Goal: Task Accomplishment & Management: Complete application form

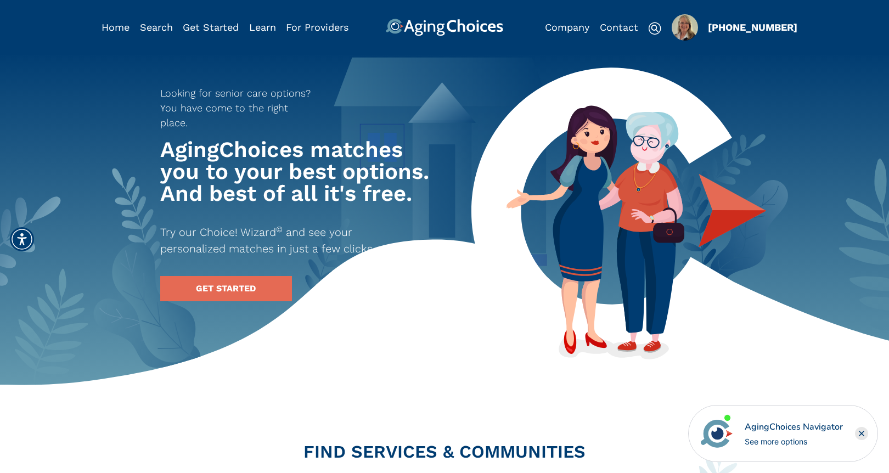
click at [684, 26] on img "Popover trigger" at bounding box center [685, 27] width 26 height 26
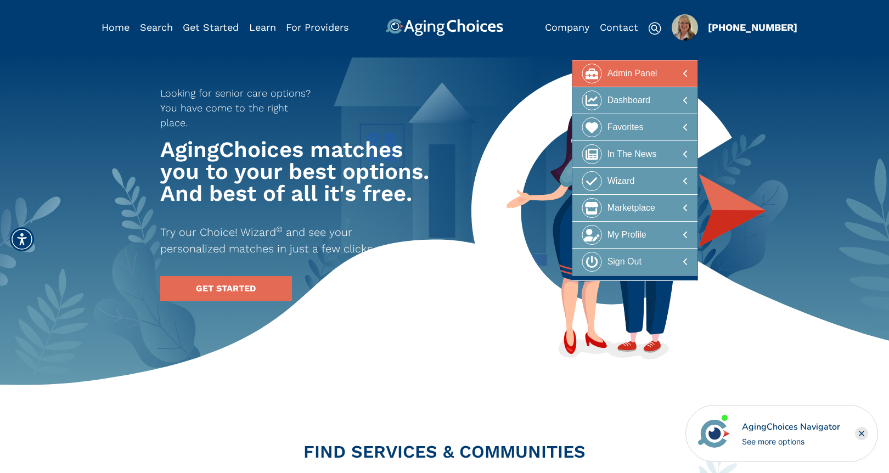
click at [638, 71] on div "Admin Panel" at bounding box center [633, 74] width 50 height 20
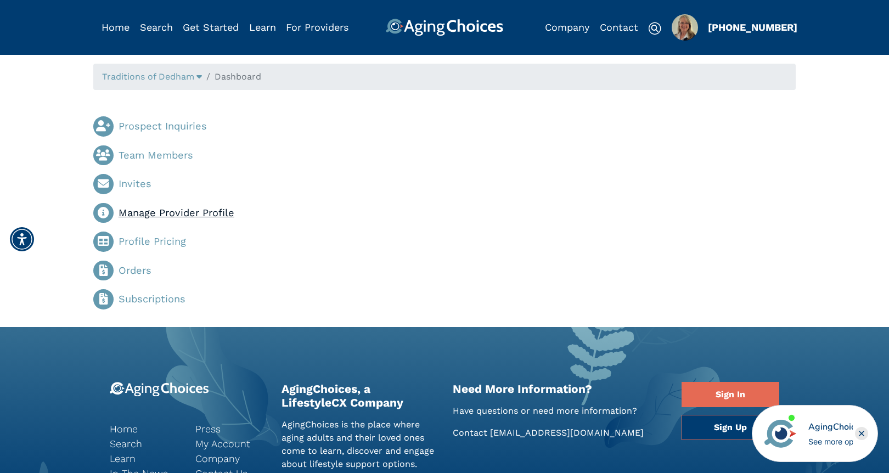
click at [216, 211] on link "Manage Provider Profile" at bounding box center [177, 213] width 116 height 12
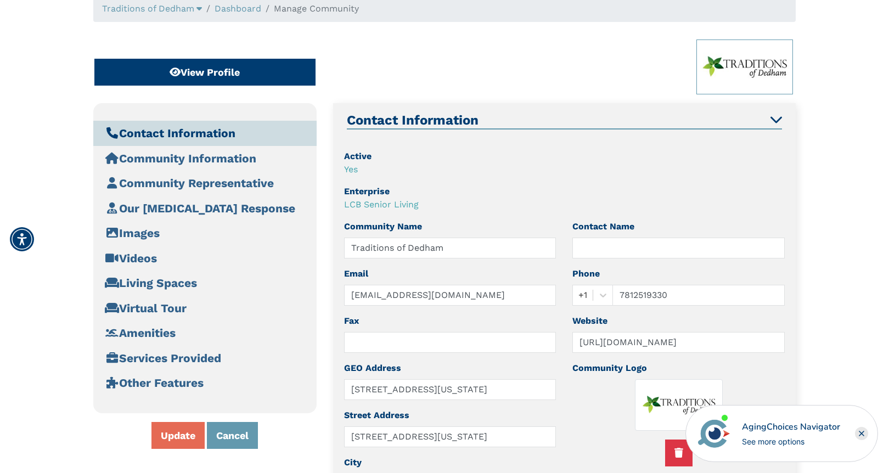
scroll to position [91, 0]
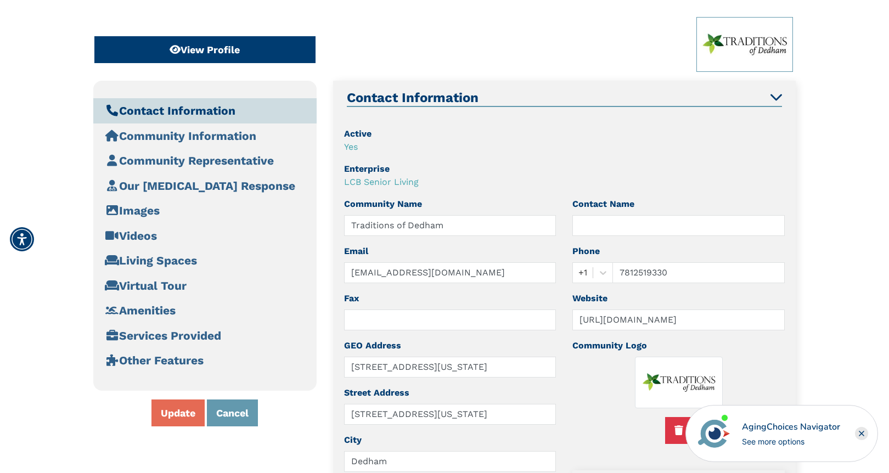
click at [862, 434] on icon "Close" at bounding box center [861, 433] width 4 height 4
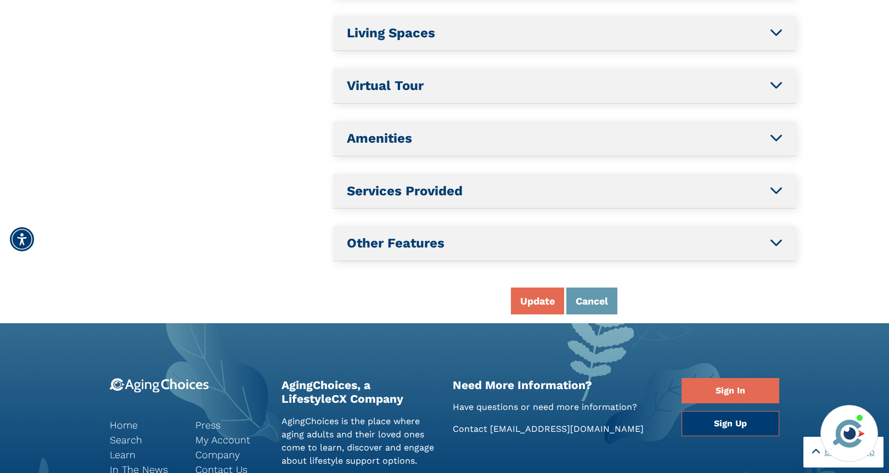
scroll to position [0, 0]
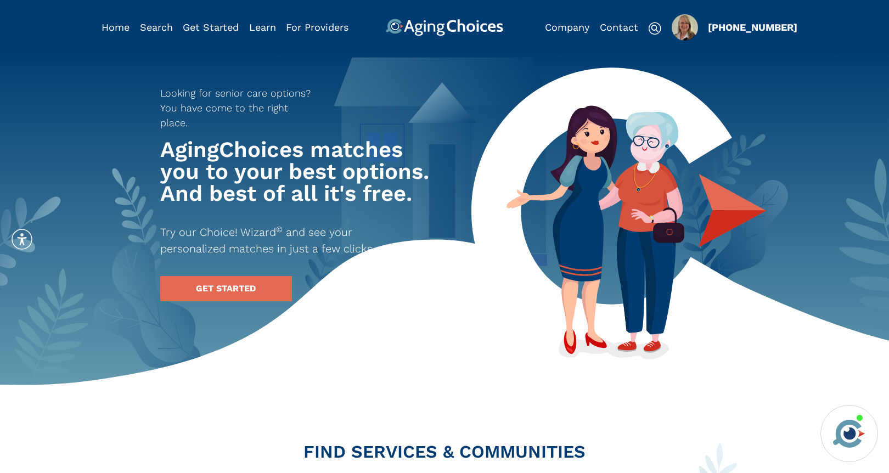
click at [689, 25] on img "Popover trigger" at bounding box center [685, 27] width 26 height 26
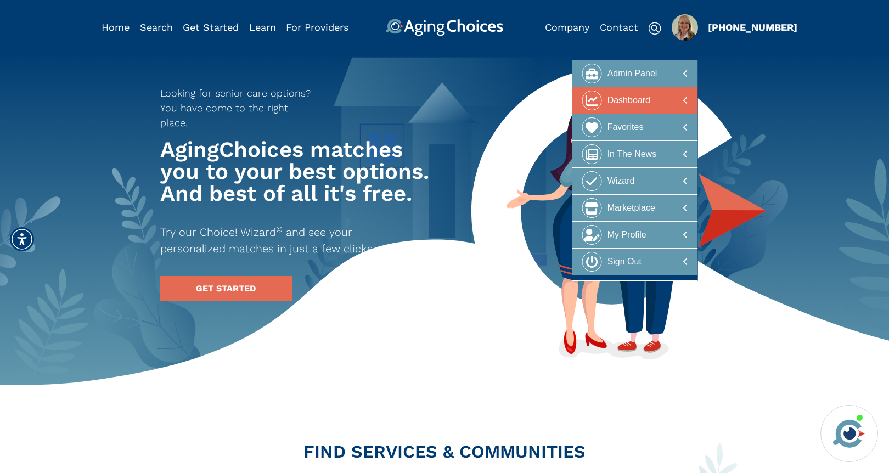
click at [651, 102] on div at bounding box center [635, 101] width 106 height 20
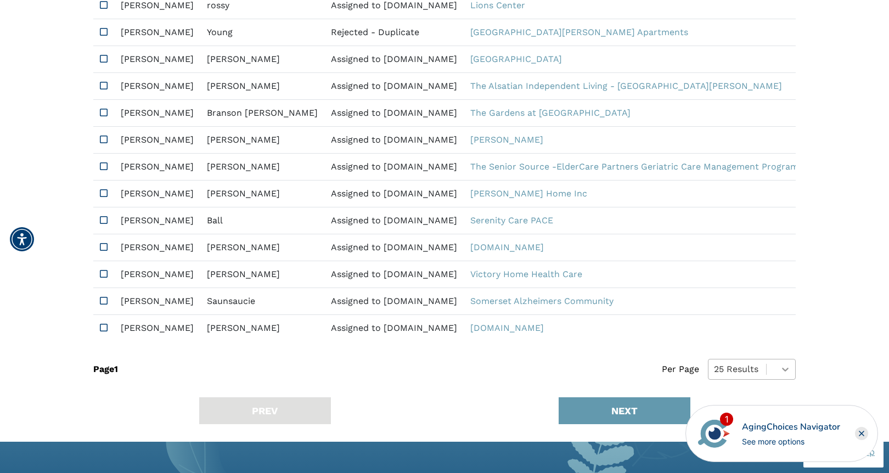
click at [782, 380] on div "25 Results" at bounding box center [752, 369] width 88 height 21
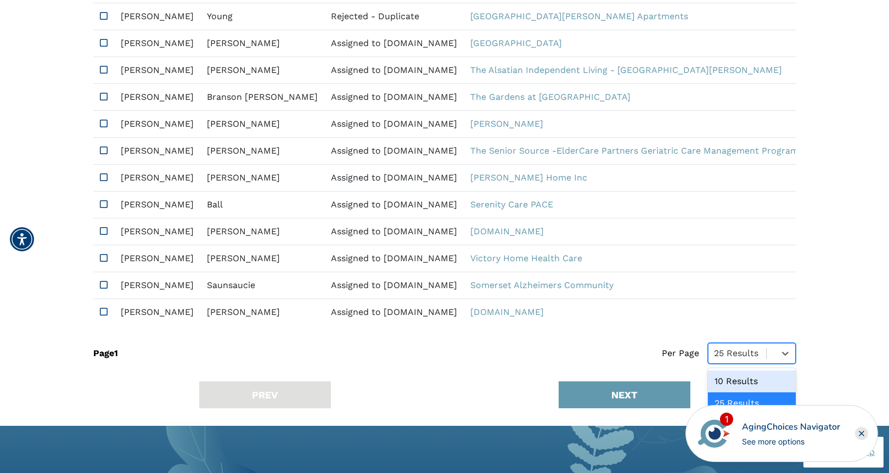
click at [731, 387] on div "10 Results" at bounding box center [752, 381] width 88 height 22
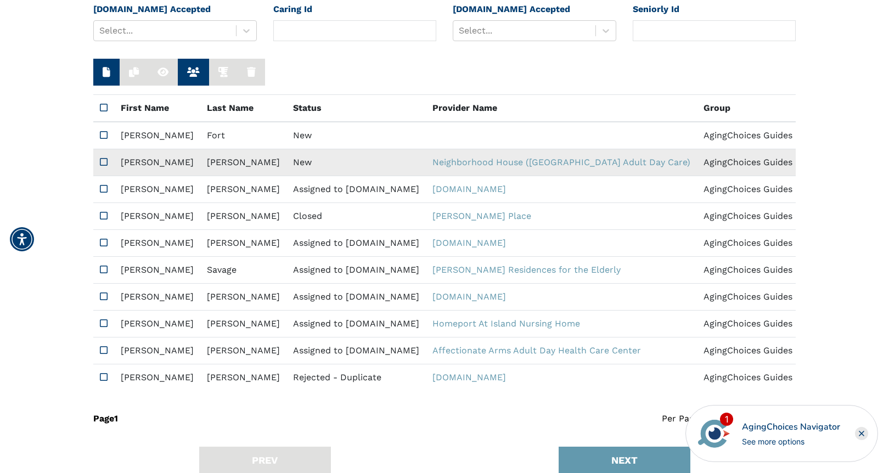
click at [286, 168] on td "New" at bounding box center [355, 162] width 139 height 27
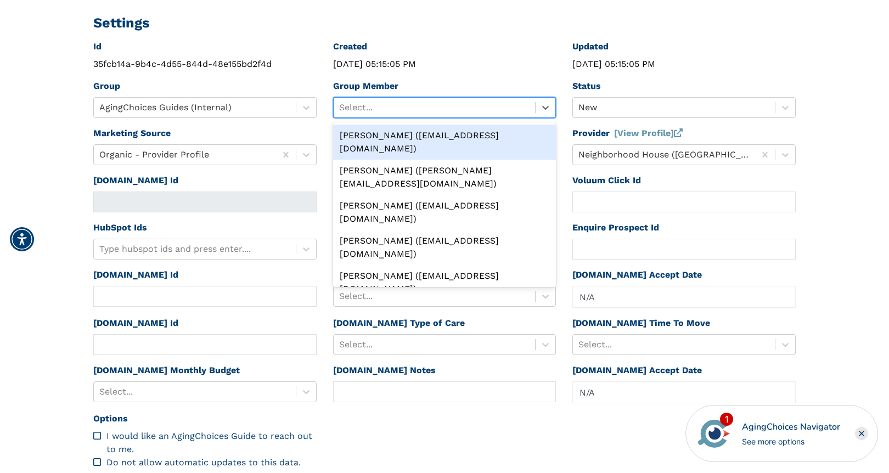
click at [440, 106] on div at bounding box center [434, 107] width 191 height 15
click at [433, 136] on div "Peggy Wilcox (pwilcox@lifestylecx.com)" at bounding box center [444, 142] width 223 height 35
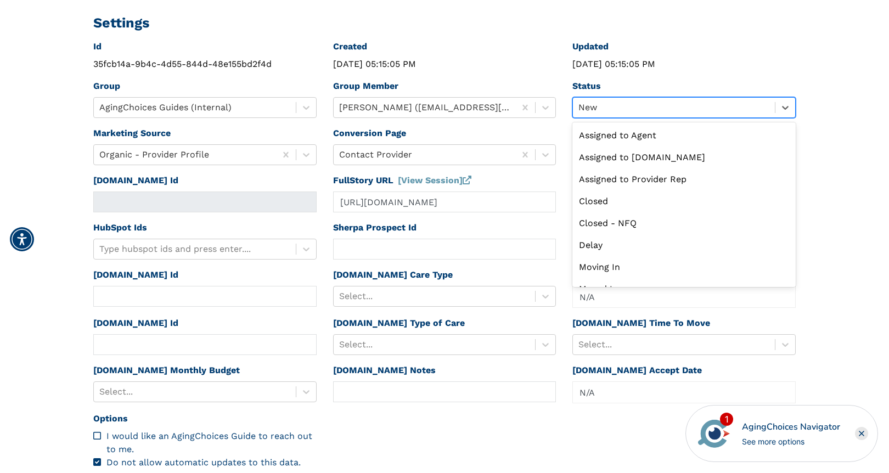
click at [620, 107] on div at bounding box center [673, 107] width 191 height 15
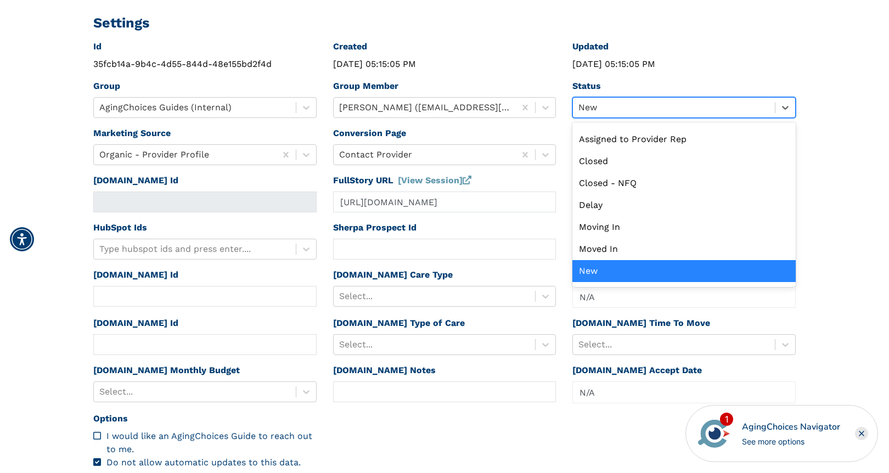
scroll to position [125, 0]
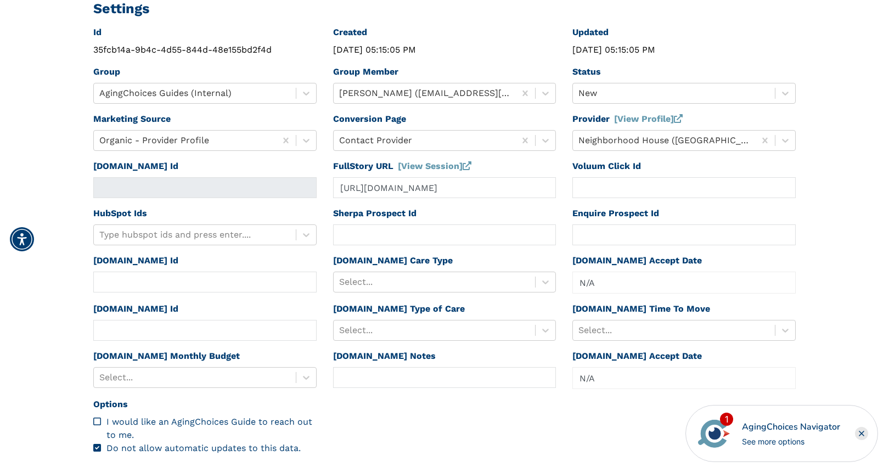
scroll to position [192, 0]
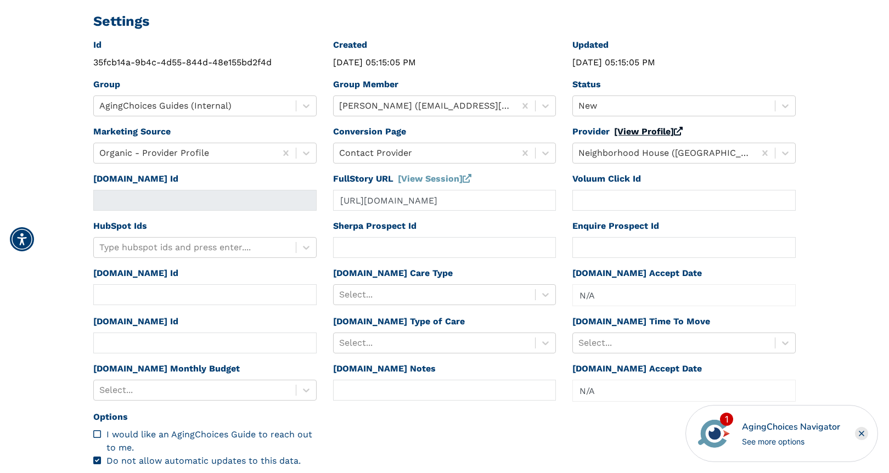
click at [657, 131] on link "[View Profile]" at bounding box center [648, 131] width 69 height 10
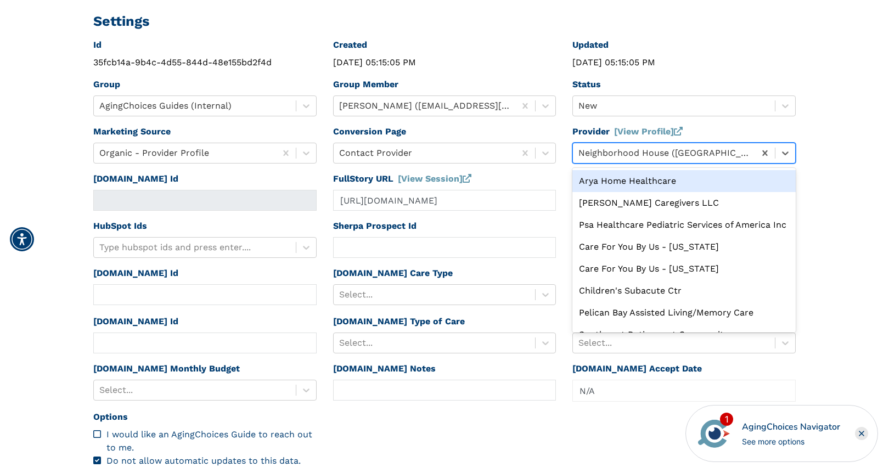
click at [603, 152] on div at bounding box center [663, 152] width 171 height 15
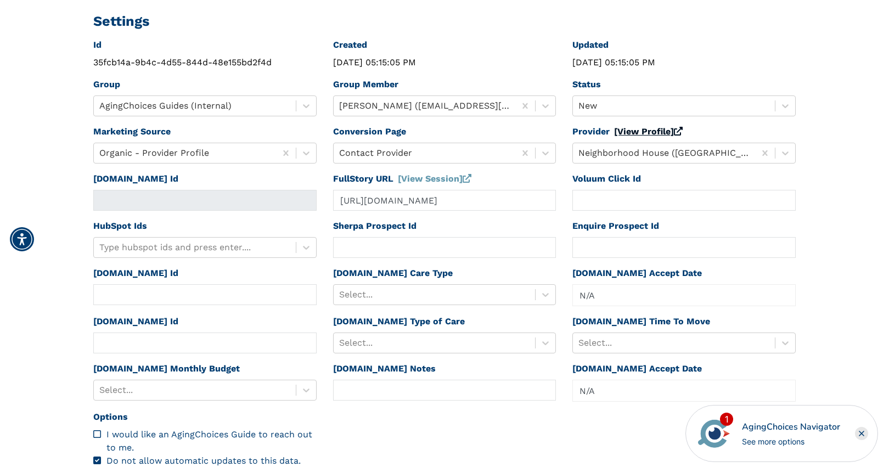
click at [638, 131] on link "[View Profile]" at bounding box center [648, 131] width 69 height 10
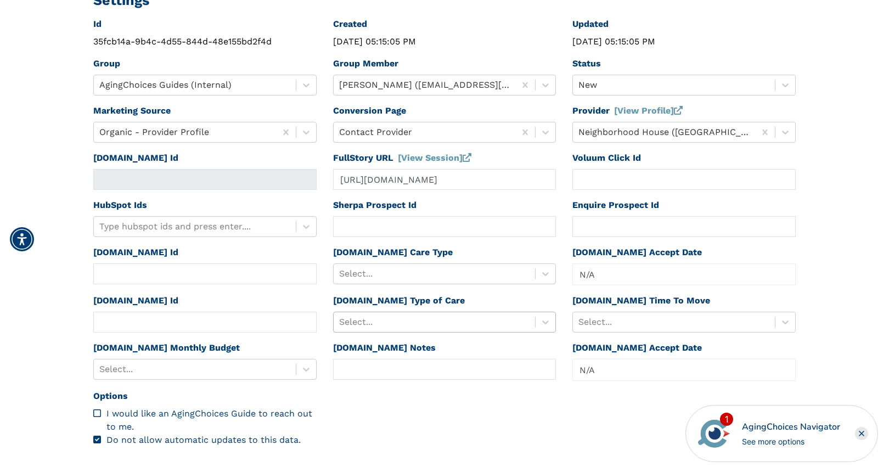
click at [420, 333] on div "Select..." at bounding box center [444, 322] width 223 height 21
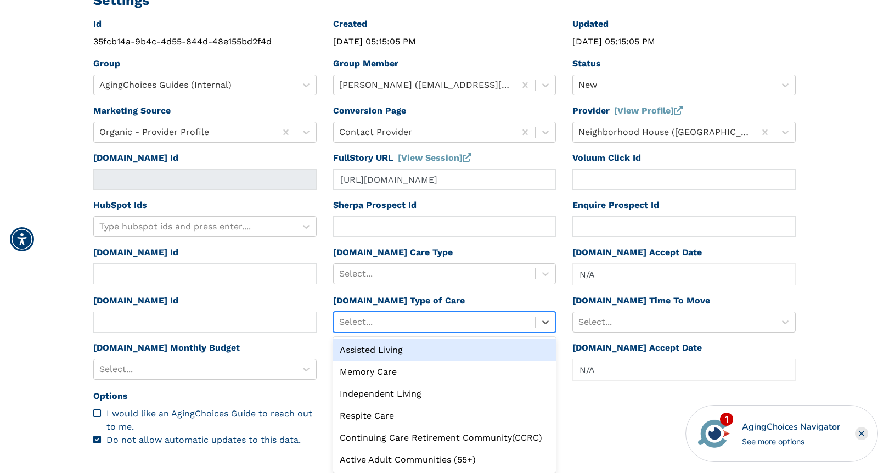
scroll to position [217, 0]
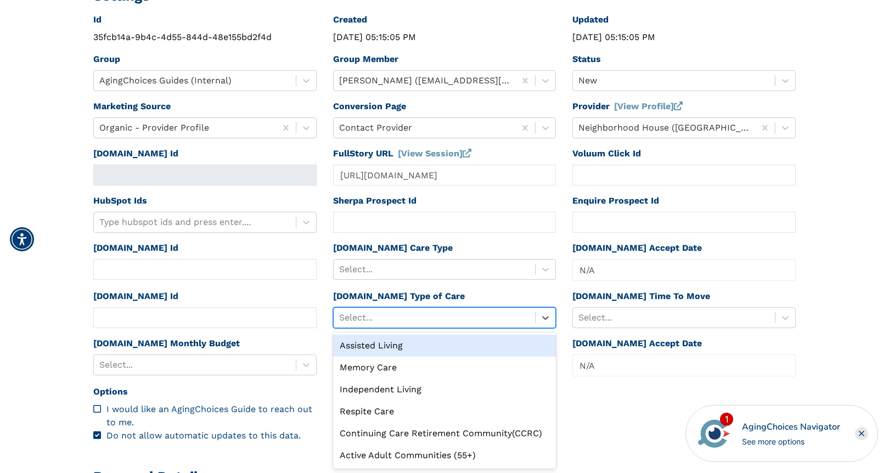
click at [420, 342] on div "Assisted Living" at bounding box center [444, 346] width 223 height 22
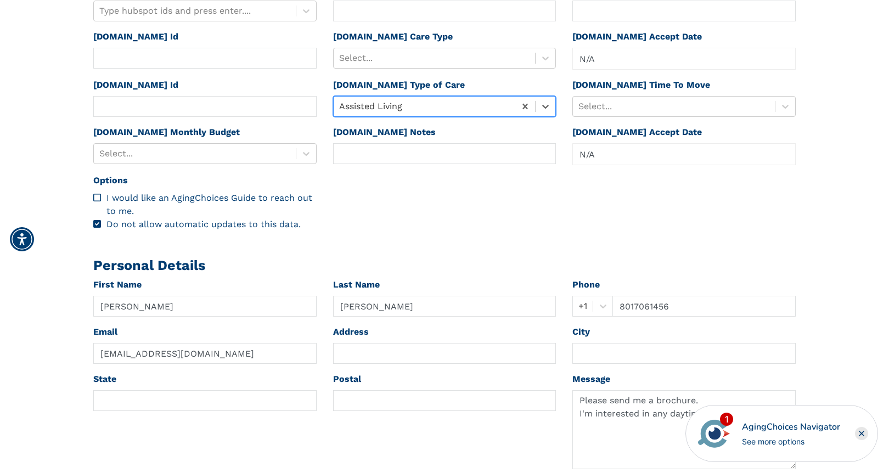
scroll to position [433, 0]
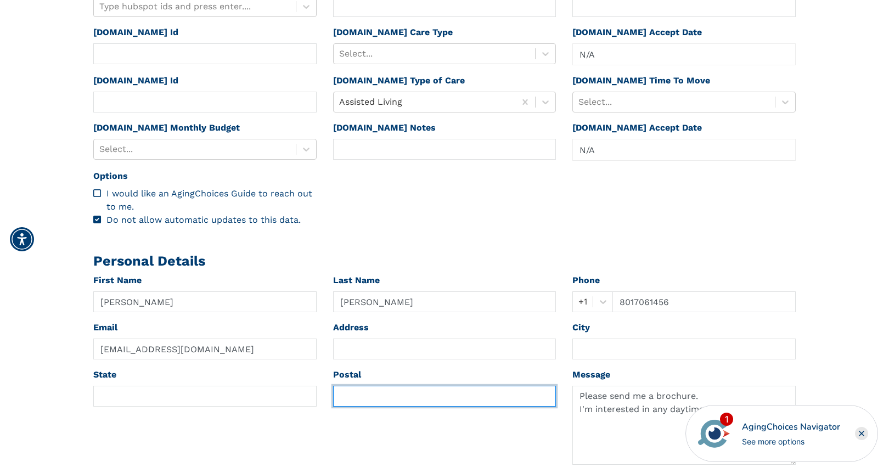
click at [352, 394] on input "text" at bounding box center [444, 396] width 223 height 21
paste input "84104"
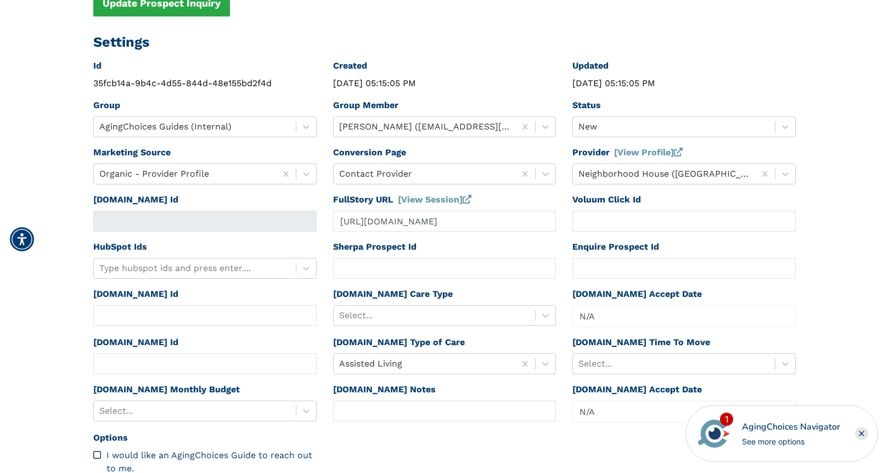
scroll to position [48, 0]
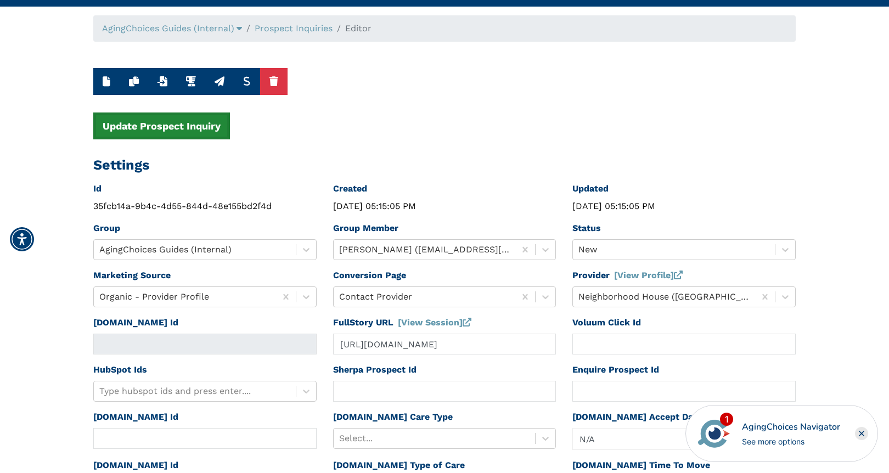
type input "84104"
click at [182, 124] on button "Update Prospect Inquiry" at bounding box center [161, 126] width 137 height 27
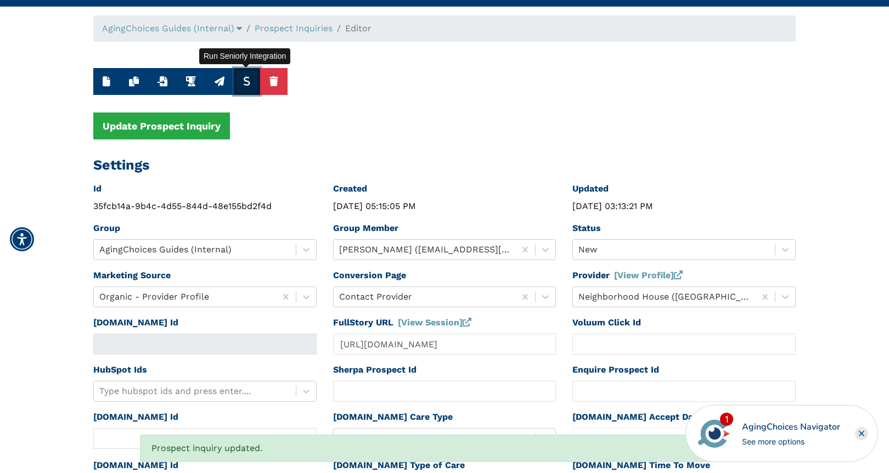
click at [248, 83] on icon "button" at bounding box center [247, 81] width 8 height 10
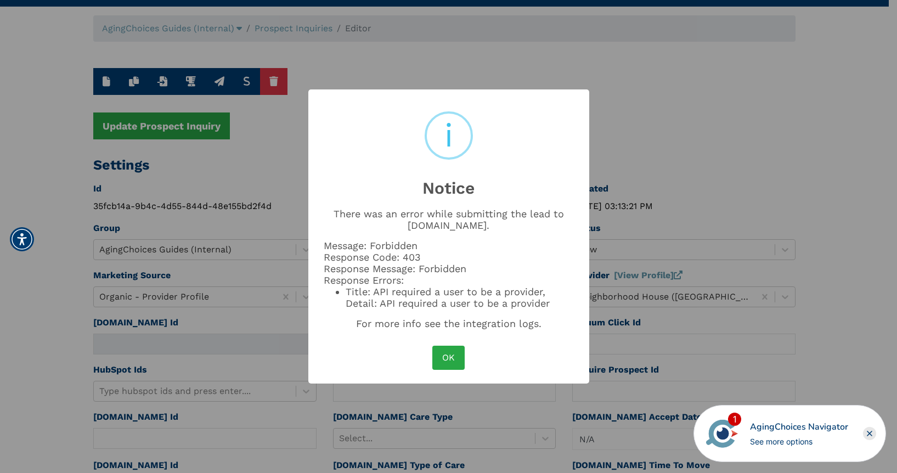
click at [639, 164] on div "× i Notice There was an error while submitting the lead to Caring.com. Message:…" at bounding box center [448, 236] width 897 height 473
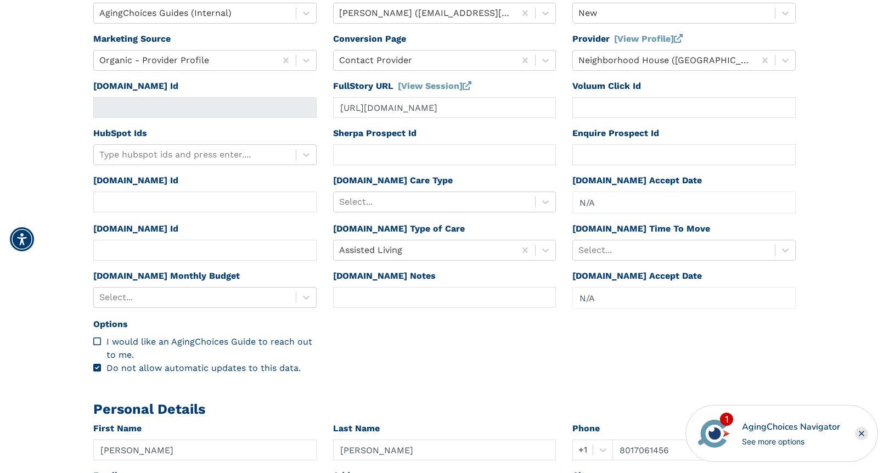
scroll to position [285, 0]
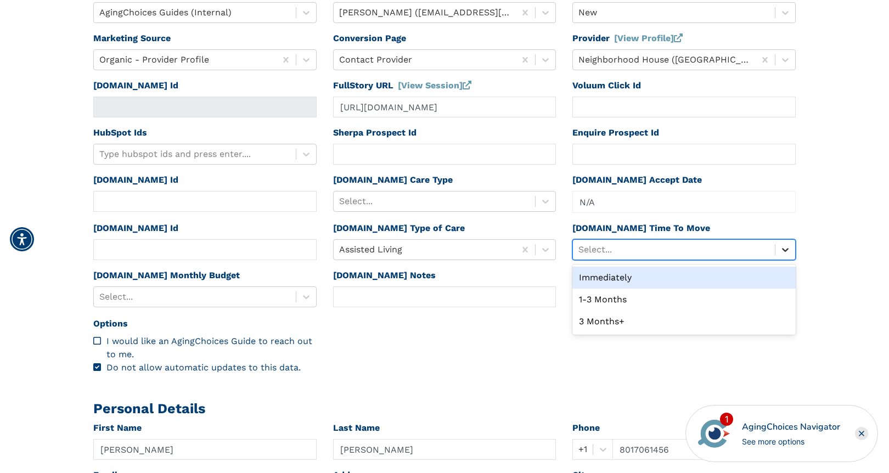
click at [788, 249] on icon at bounding box center [785, 250] width 7 height 4
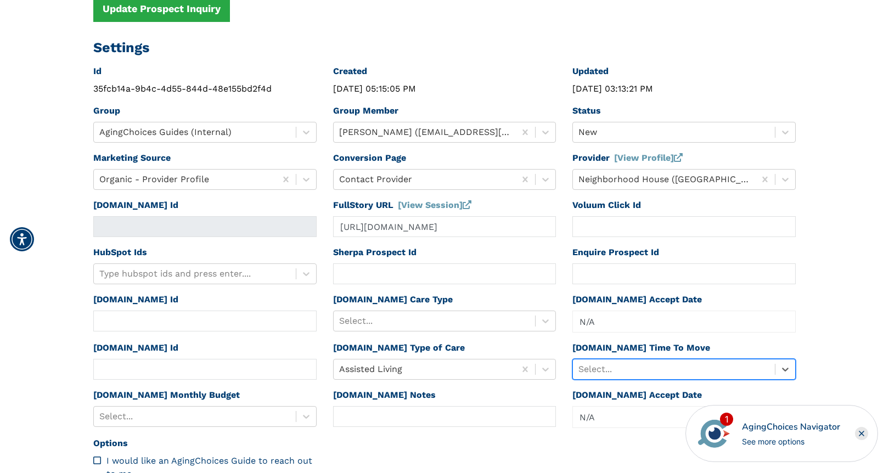
scroll to position [166, 0]
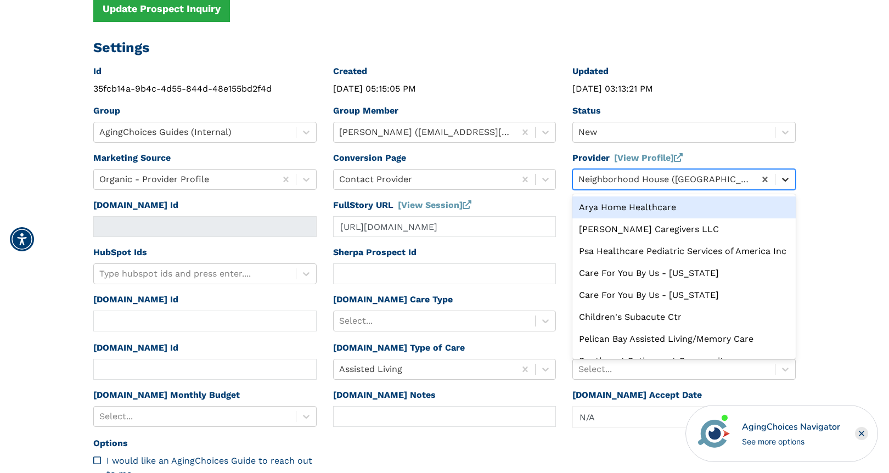
click at [784, 176] on icon at bounding box center [785, 179] width 11 height 11
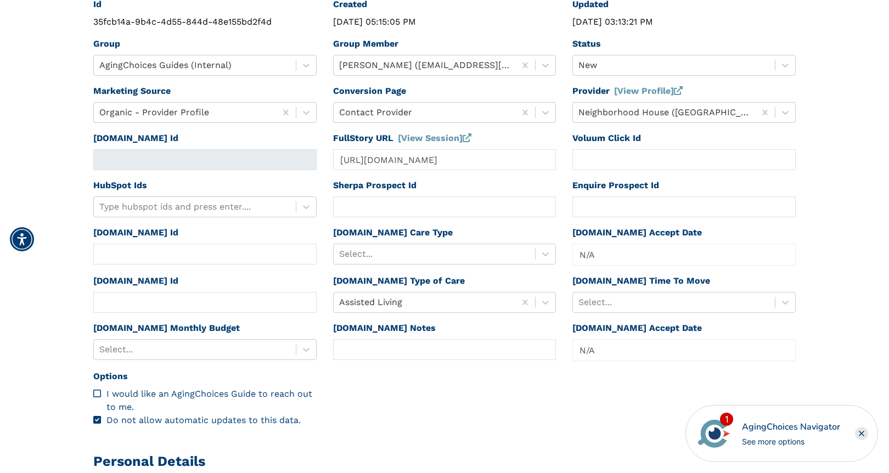
scroll to position [233, 0]
drag, startPoint x: 571, startPoint y: 280, endPoint x: 690, endPoint y: 281, distance: 118.6
click at [690, 281] on div "Seniorly.com Time To Move Select..." at bounding box center [684, 297] width 240 height 47
copy label "Seniorly.com Time To Move"
drag, startPoint x: 93, startPoint y: 327, endPoint x: 219, endPoint y: 330, distance: 125.7
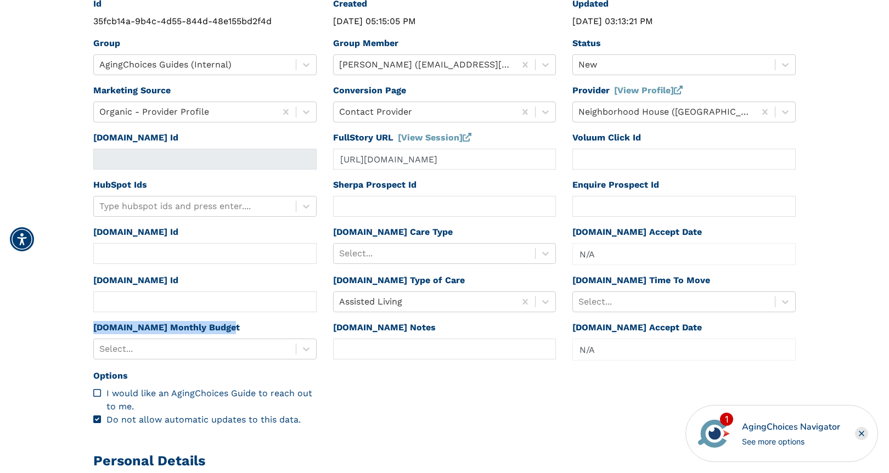
click at [219, 330] on label "Seniorly.com Monthly Budget" at bounding box center [166, 327] width 147 height 13
copy label "Seniorly.com Monthly Budget"
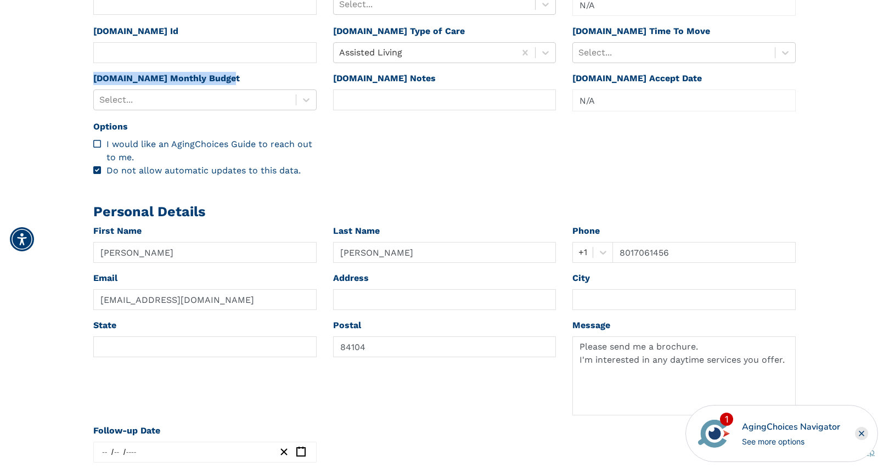
scroll to position [0, 0]
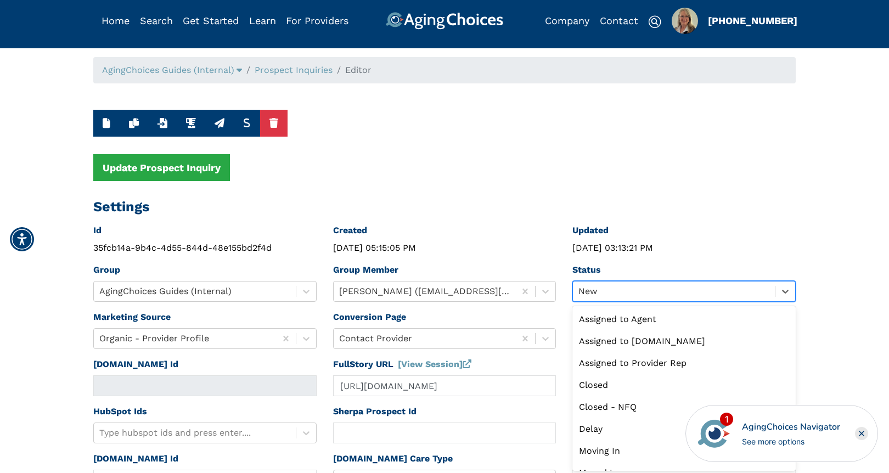
click at [645, 296] on div at bounding box center [673, 291] width 191 height 15
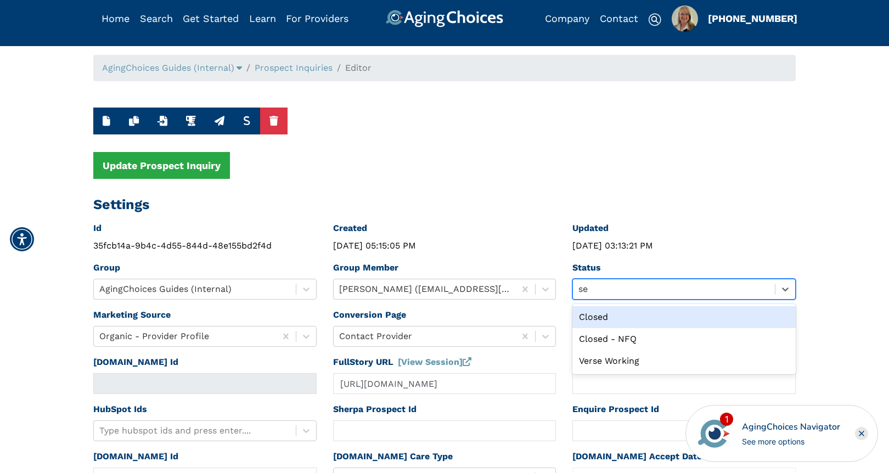
type input "s"
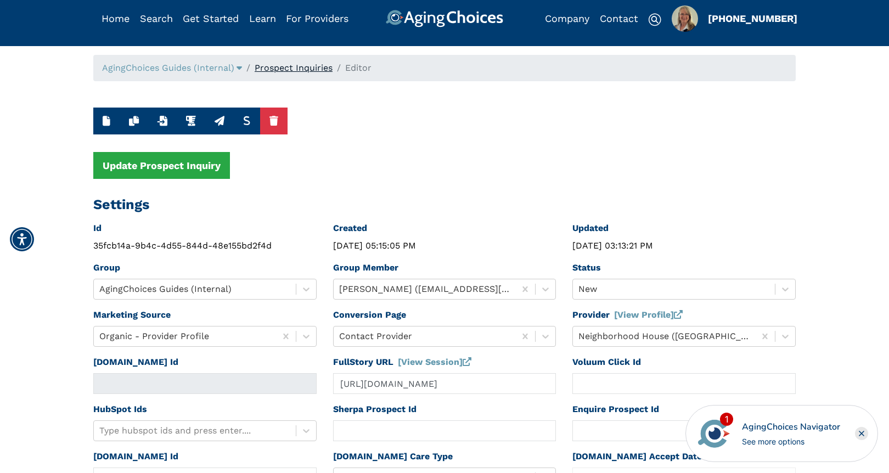
click at [306, 65] on link "Prospect Inquiries" at bounding box center [294, 68] width 78 height 10
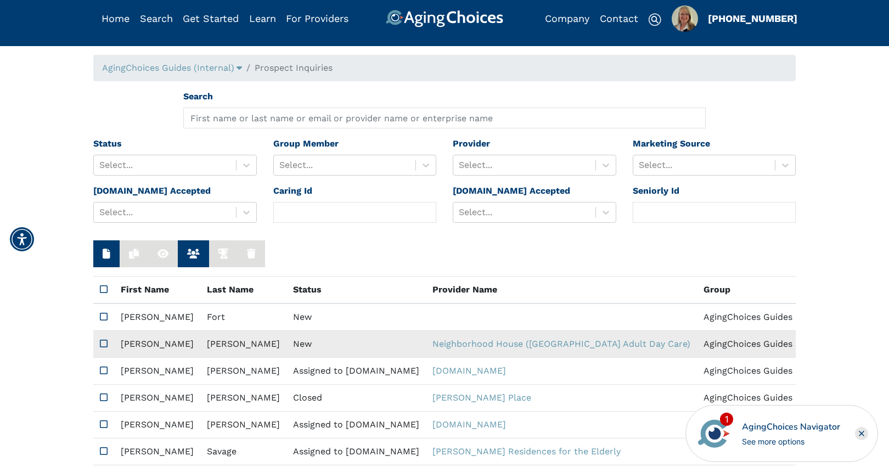
click at [288, 340] on td "New" at bounding box center [355, 344] width 139 height 27
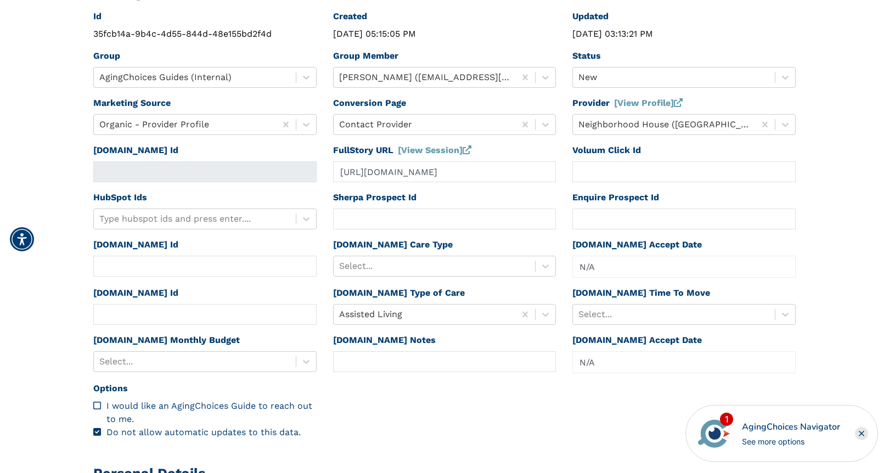
scroll to position [219, 0]
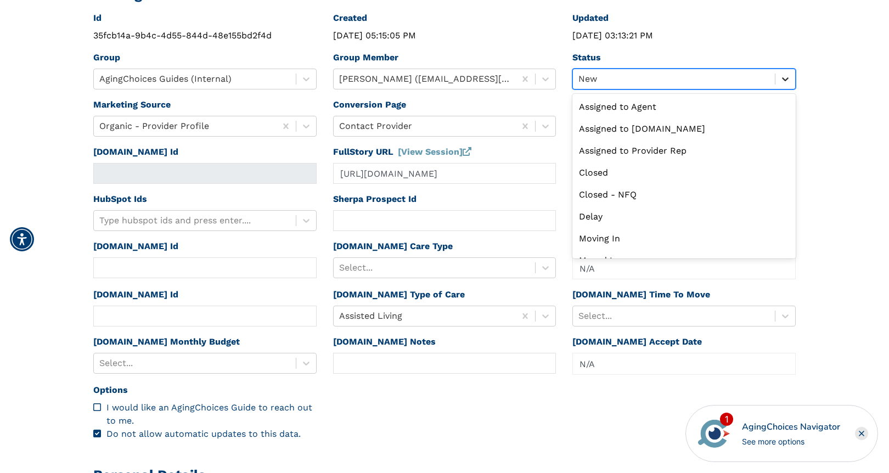
click at [789, 80] on icon at bounding box center [785, 79] width 11 height 11
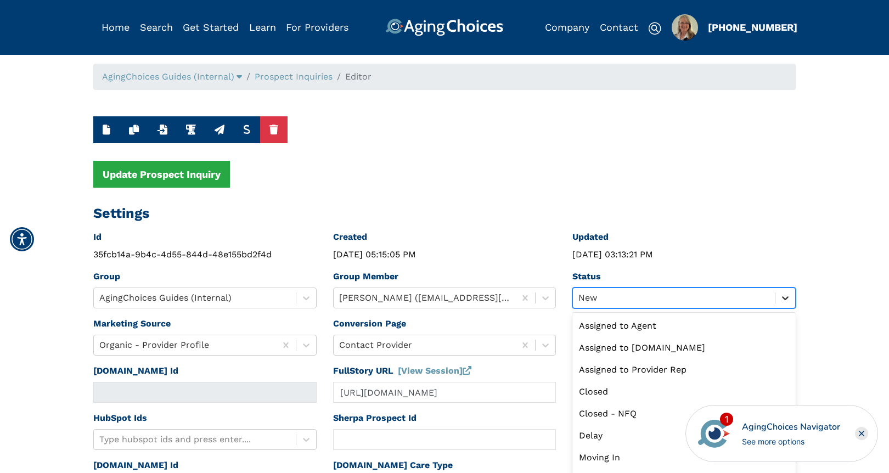
scroll to position [9, 0]
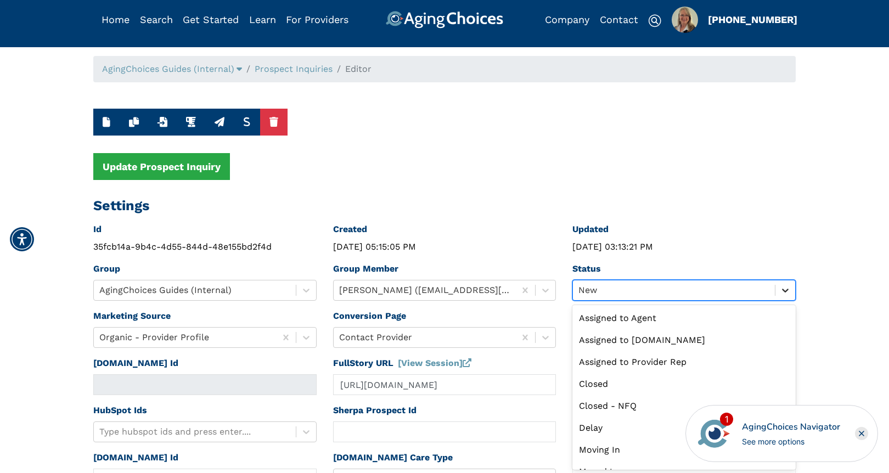
click at [785, 297] on div at bounding box center [786, 290] width 20 height 20
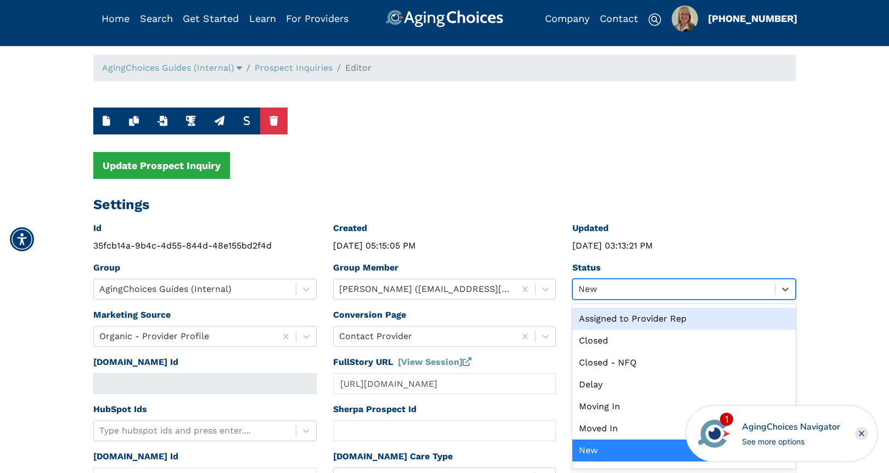
scroll to position [0, 0]
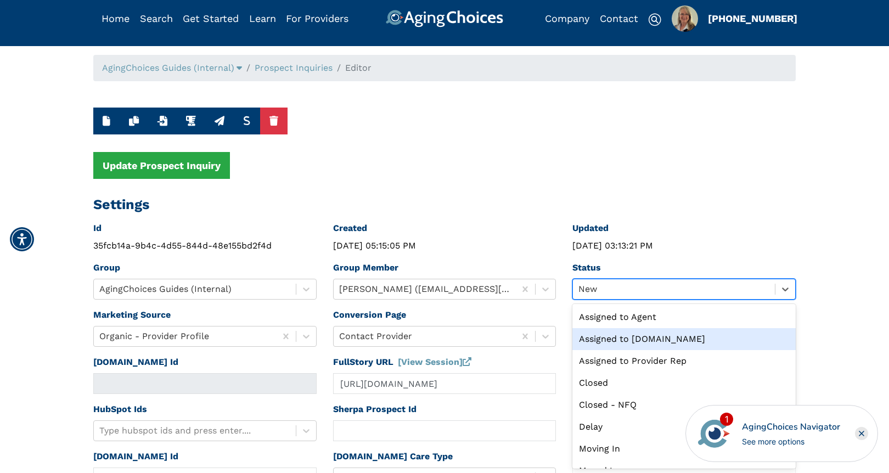
click at [865, 434] on rect "Close" at bounding box center [861, 433] width 13 height 13
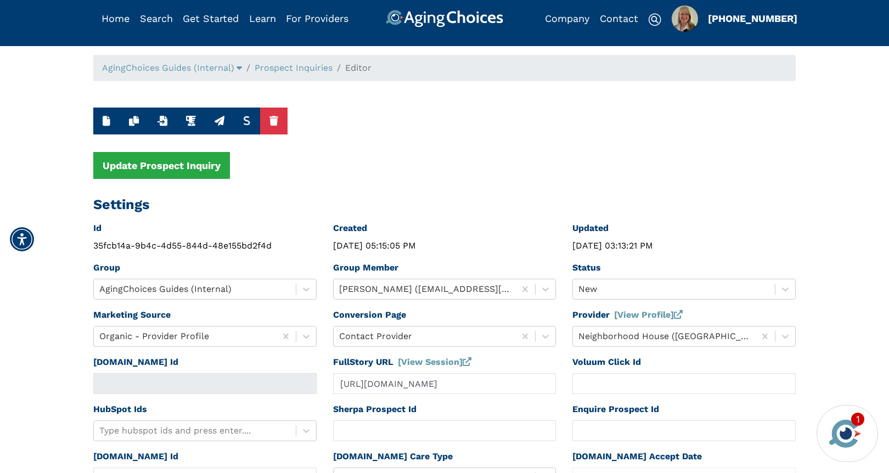
click at [865, 434] on div "1 AgingChoices Navigator See more options" at bounding box center [847, 433] width 61 height 57
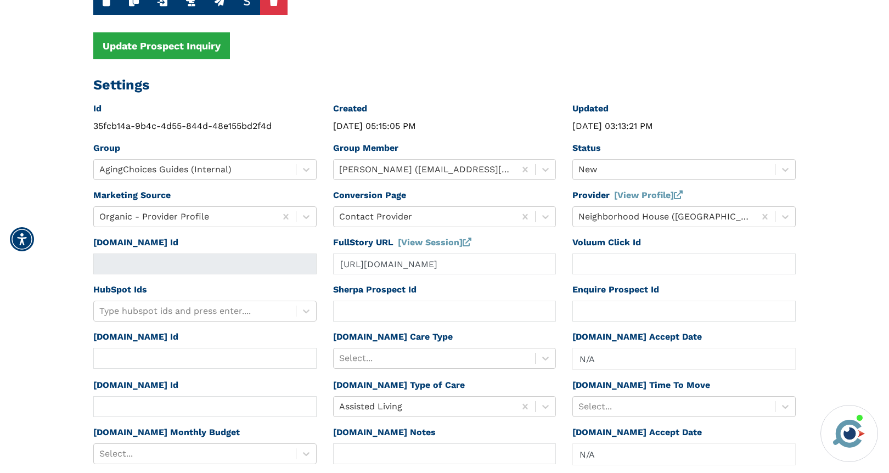
scroll to position [195, 0]
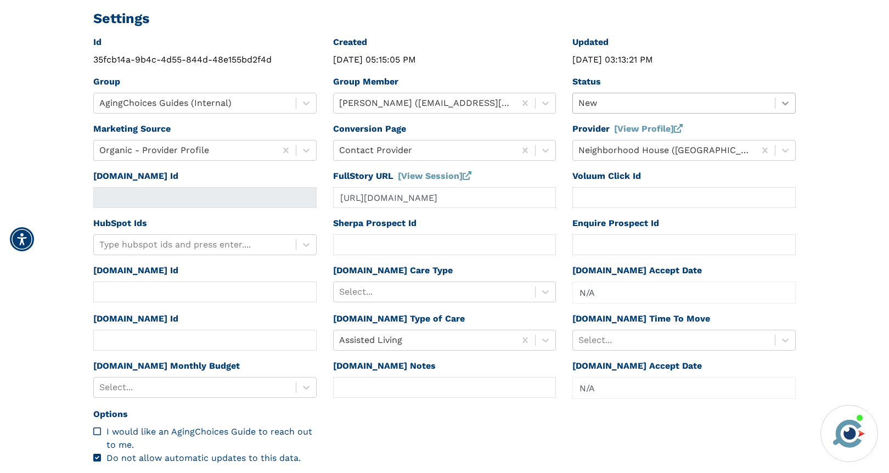
click at [788, 109] on div at bounding box center [786, 103] width 20 height 20
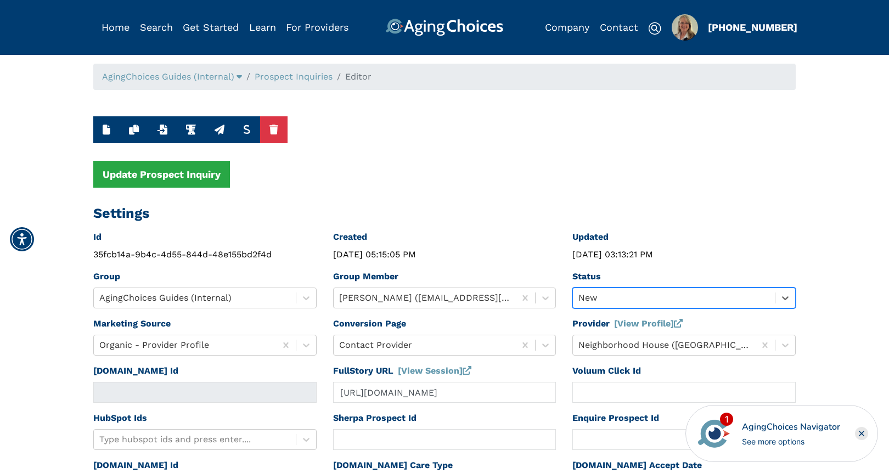
scroll to position [0, 0]
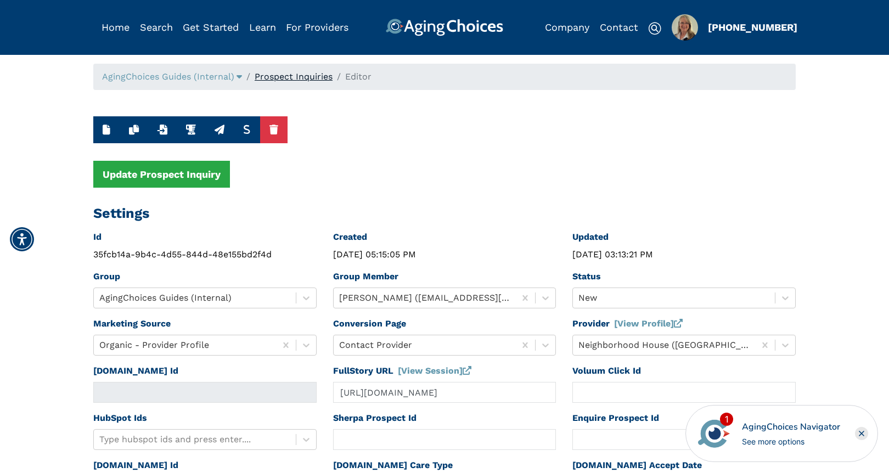
click at [288, 78] on link "Prospect Inquiries" at bounding box center [294, 76] width 78 height 10
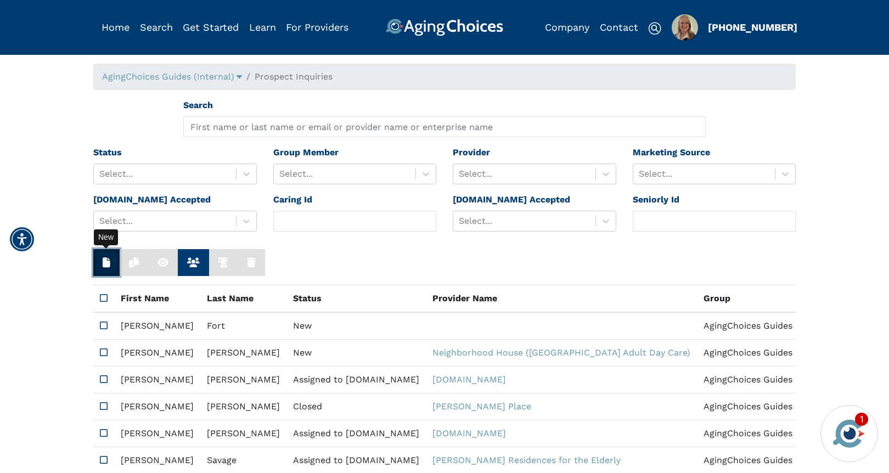
click at [104, 259] on icon "button" at bounding box center [107, 262] width 8 height 10
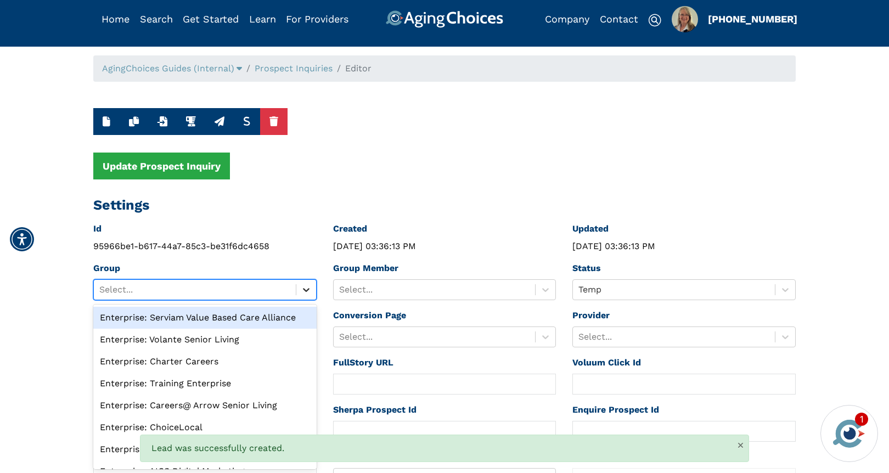
click at [308, 296] on div at bounding box center [306, 290] width 20 height 20
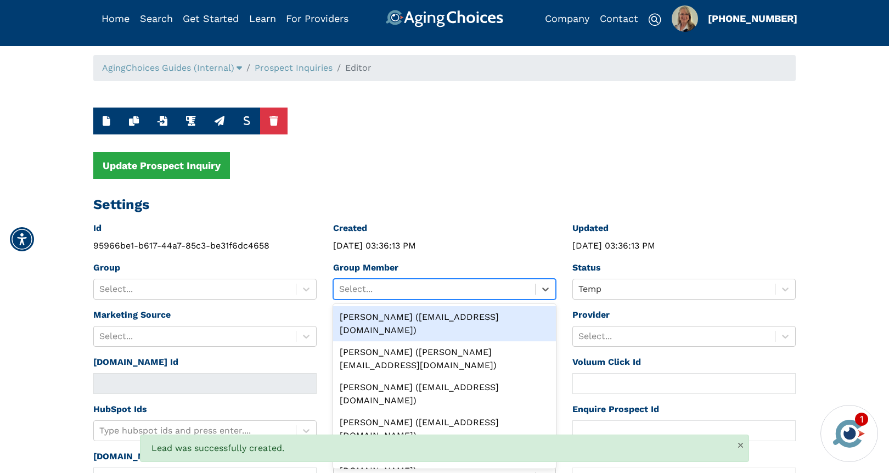
click at [373, 284] on div at bounding box center [434, 289] width 191 height 15
click at [392, 315] on div "Peggy Wilcox (pwilcox@lifestylecx.com)" at bounding box center [444, 323] width 223 height 35
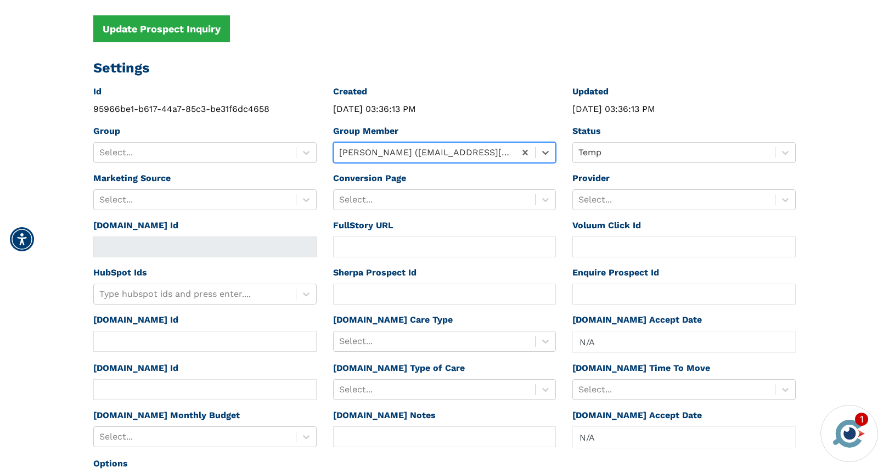
scroll to position [146, 0]
click at [667, 203] on div at bounding box center [673, 199] width 191 height 15
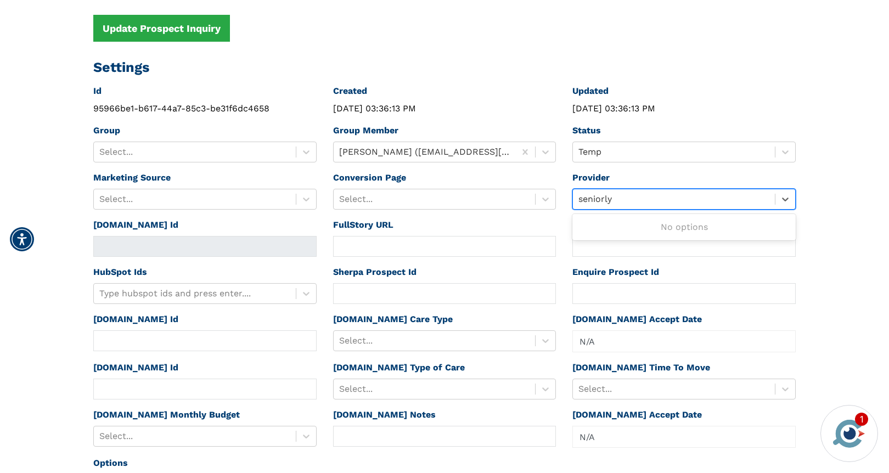
type input "seniorly"
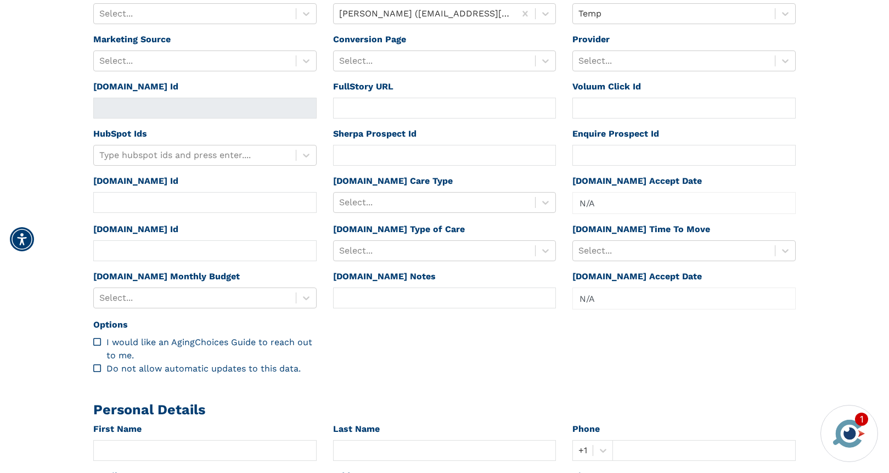
scroll to position [287, 0]
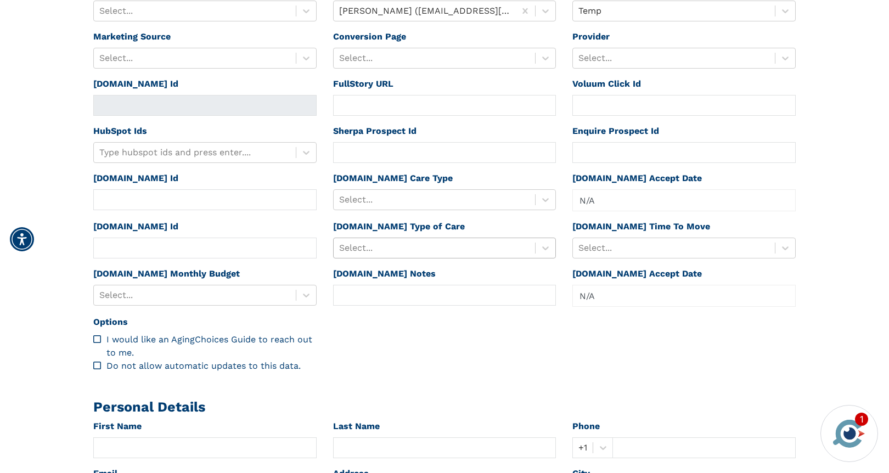
click at [409, 249] on div at bounding box center [434, 247] width 191 height 15
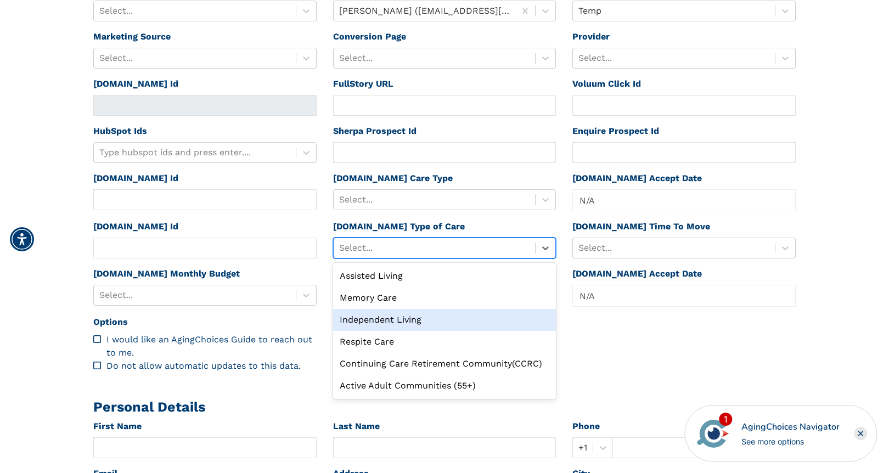
click at [412, 321] on div "Independent Living" at bounding box center [444, 320] width 223 height 22
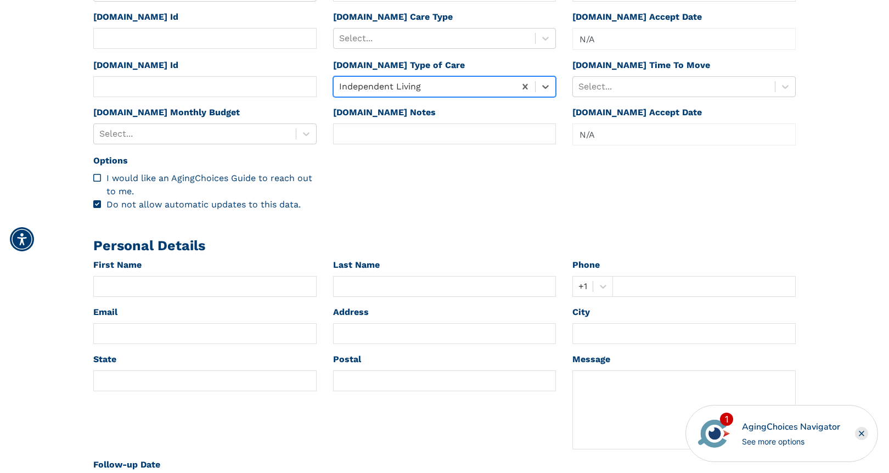
scroll to position [522, 0]
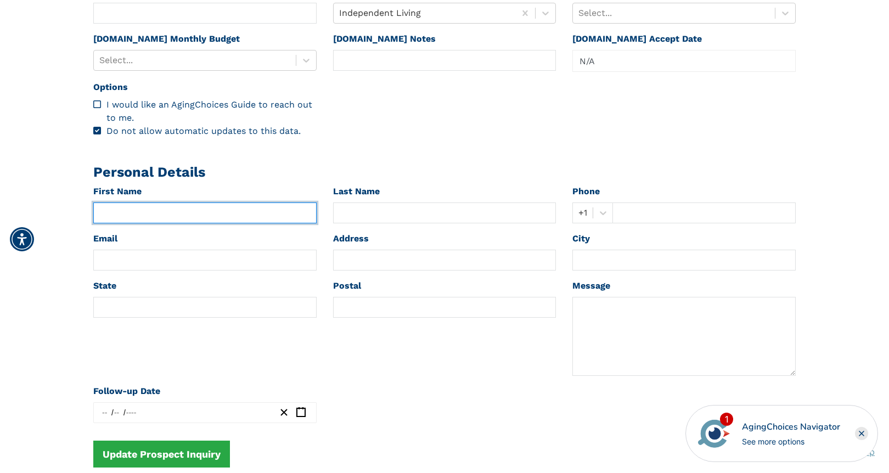
click at [119, 212] on input "text" at bounding box center [204, 213] width 223 height 21
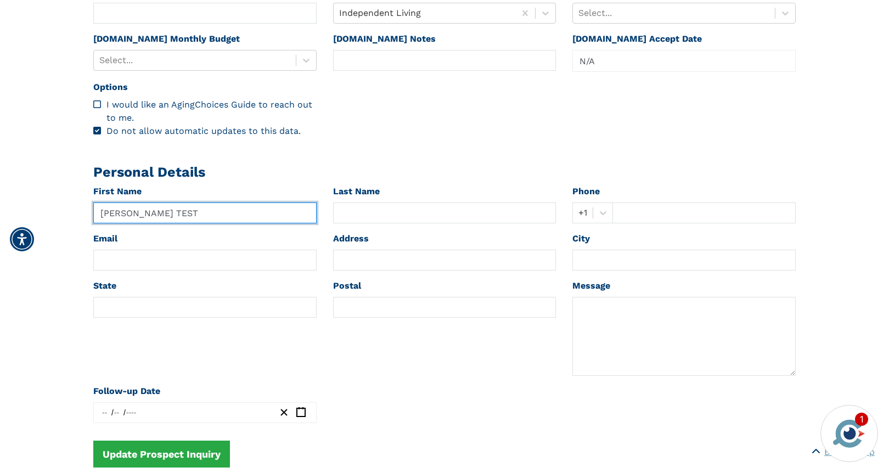
type input "Peggy TEST"
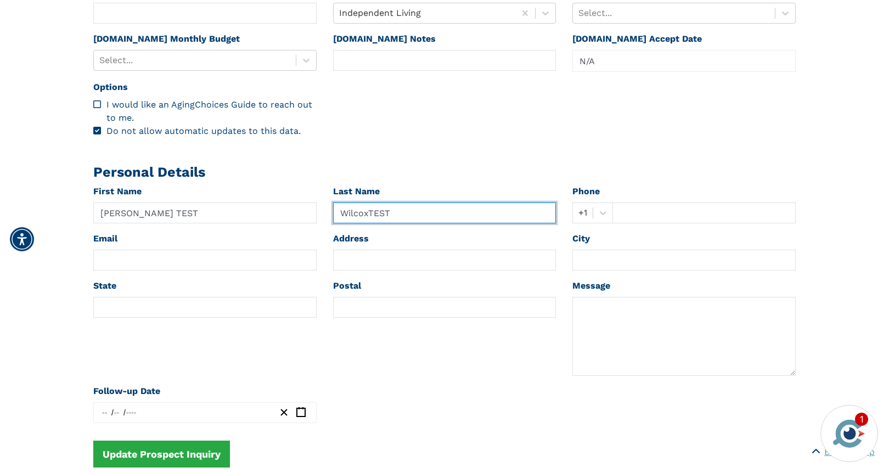
type input "WilcoxTEST"
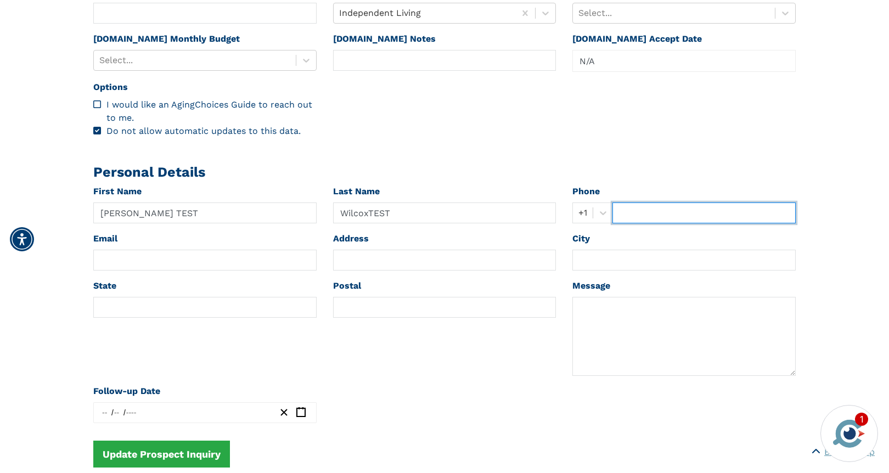
click at [629, 213] on input "text" at bounding box center [704, 213] width 183 height 21
type input "2033766235"
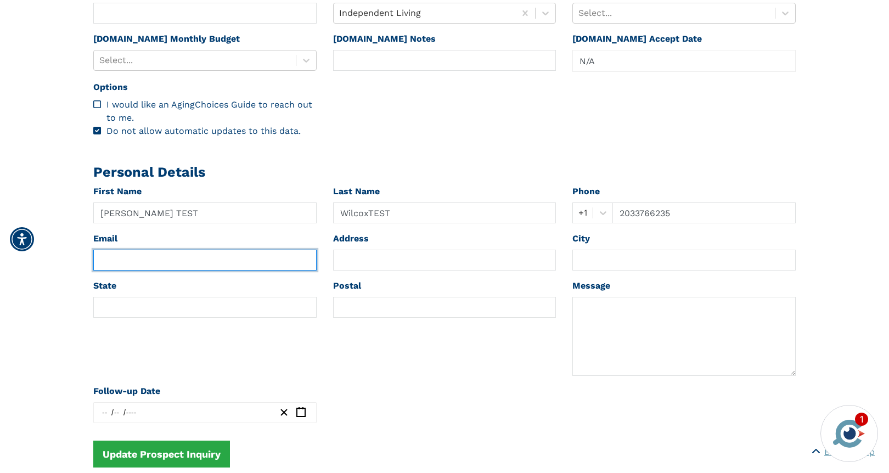
click at [128, 265] on input "text" at bounding box center [204, 260] width 223 height 21
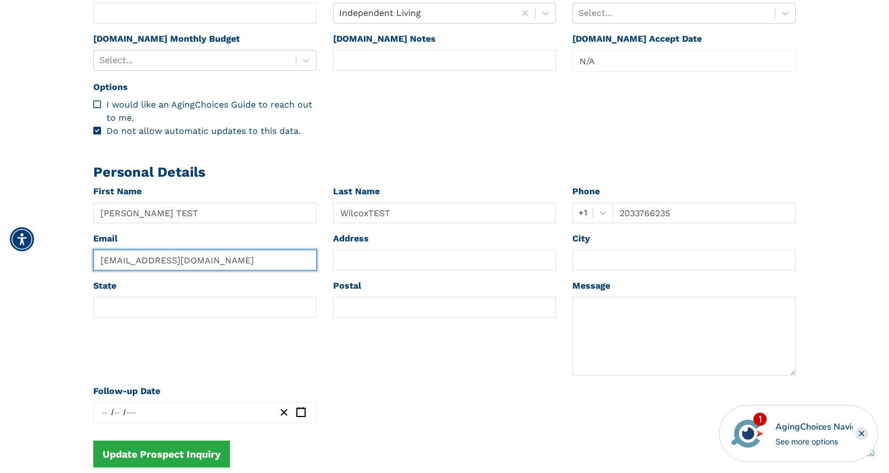
type input "[EMAIL_ADDRESS][DOMAIN_NAME]"
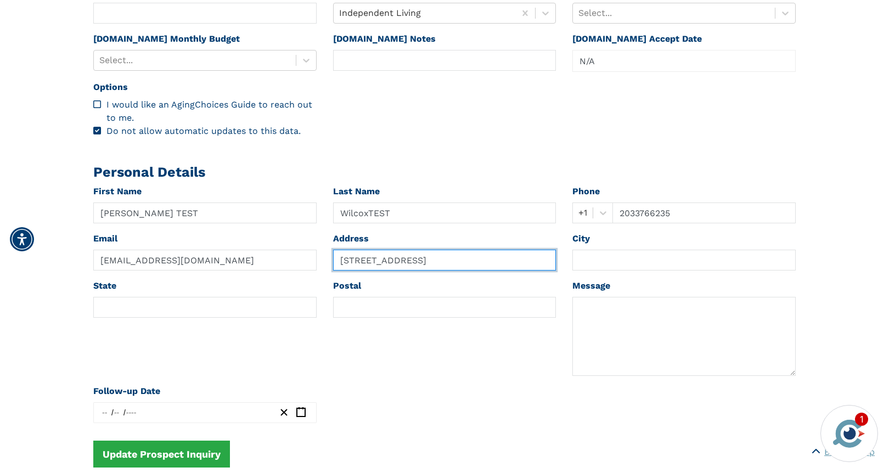
type input "123 Street"
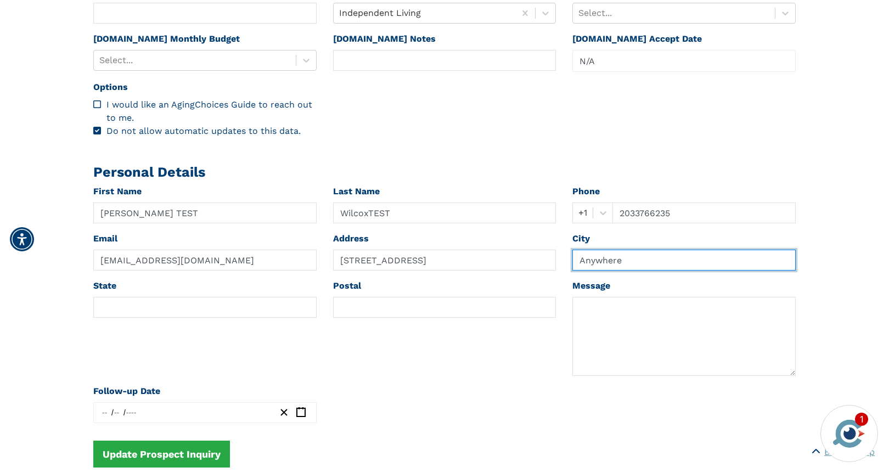
type input "Anywhere"
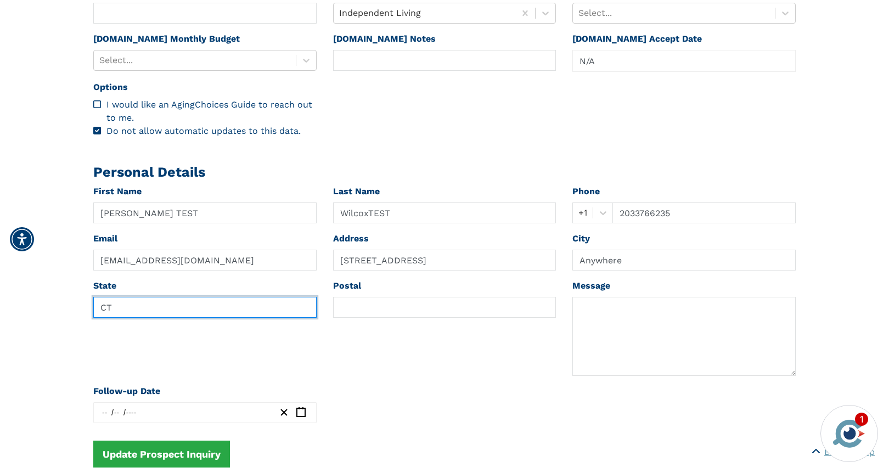
type input "CT"
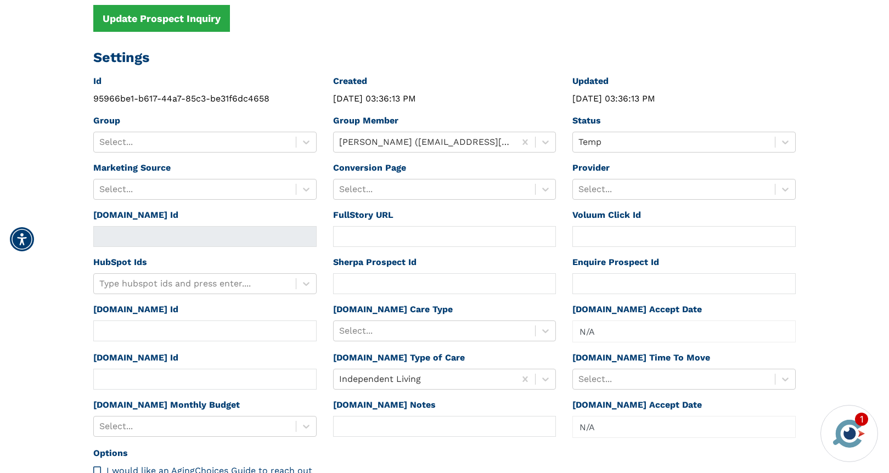
scroll to position [0, 0]
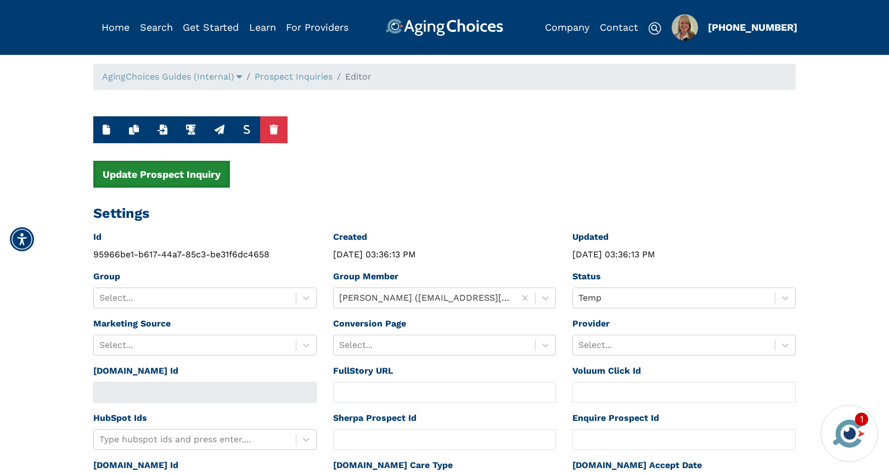
type input "06437"
click at [184, 170] on button "Update Prospect Inquiry" at bounding box center [161, 174] width 137 height 27
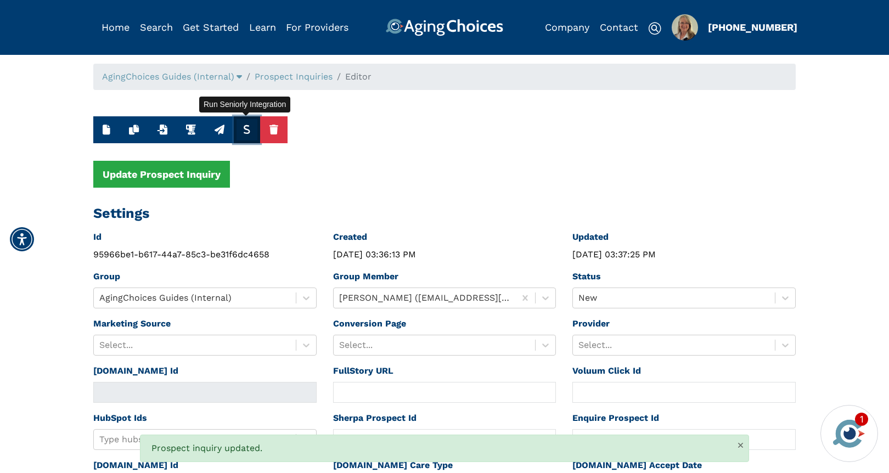
click at [245, 127] on icon "button" at bounding box center [247, 130] width 8 height 10
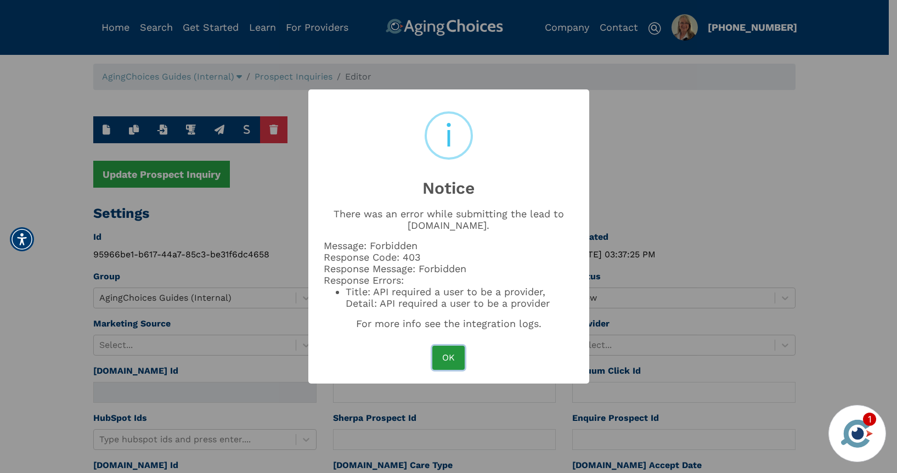
click at [439, 358] on button "OK" at bounding box center [448, 358] width 32 height 24
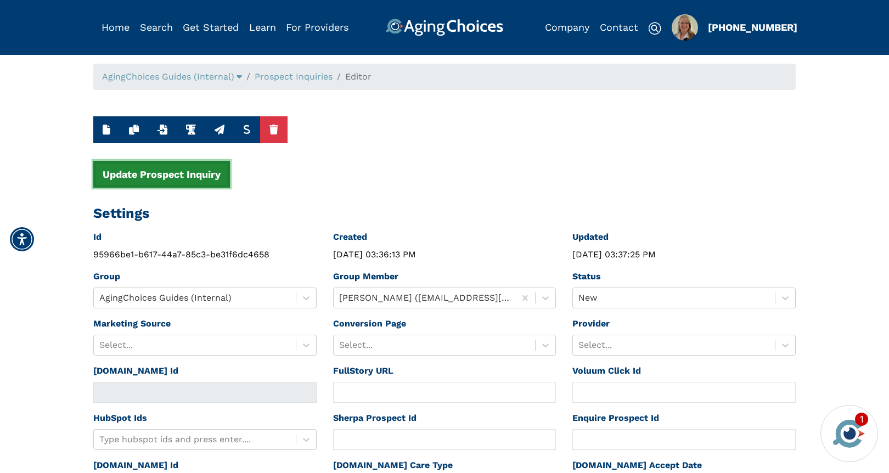
click at [201, 175] on button "Update Prospect Inquiry" at bounding box center [161, 174] width 137 height 27
click at [688, 24] on img "Popover trigger" at bounding box center [685, 27] width 26 height 26
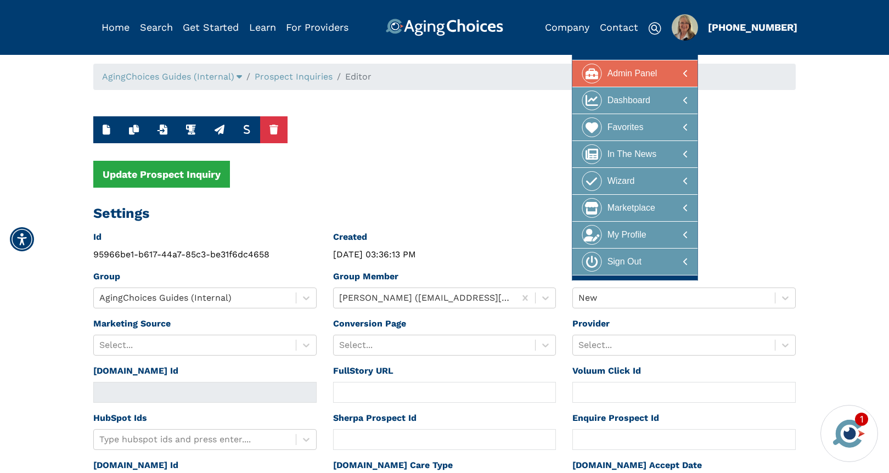
click at [615, 73] on div "Admin Panel" at bounding box center [633, 74] width 50 height 20
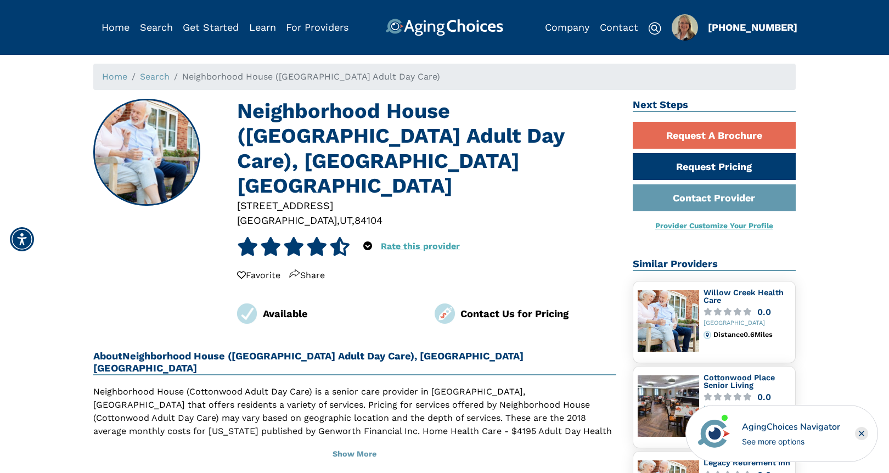
click at [355, 213] on div "84104" at bounding box center [369, 220] width 28 height 15
copy div "84104"
